Goal: Task Accomplishment & Management: Manage account settings

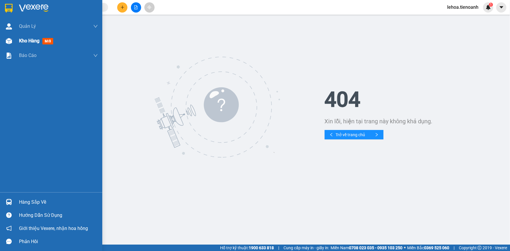
click at [17, 39] on div "Kho hàng mới" at bounding box center [51, 41] width 102 height 15
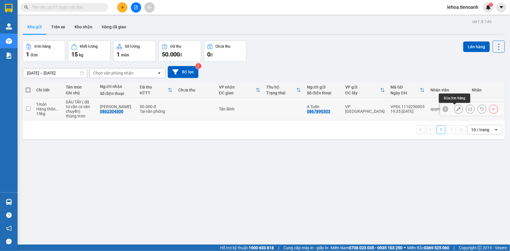
click at [456, 110] on icon at bounding box center [458, 109] width 4 height 4
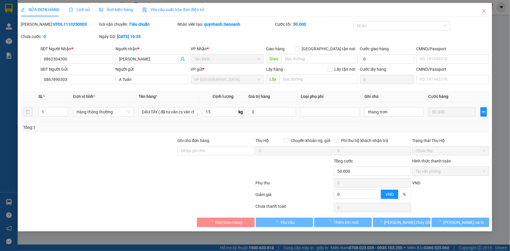
type input "0862304300"
type input "[PERSON_NAME]"
type input "0867890303"
type input "A Tuấn"
type input "0"
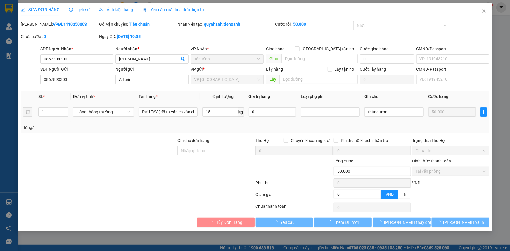
type input "50.000"
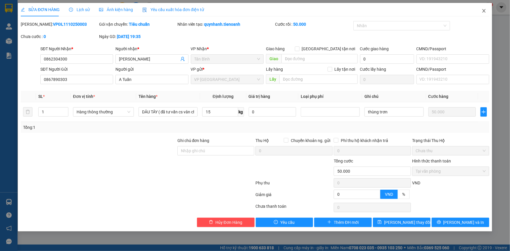
click at [482, 11] on icon "close" at bounding box center [483, 10] width 5 height 5
